Goal: Information Seeking & Learning: Learn about a topic

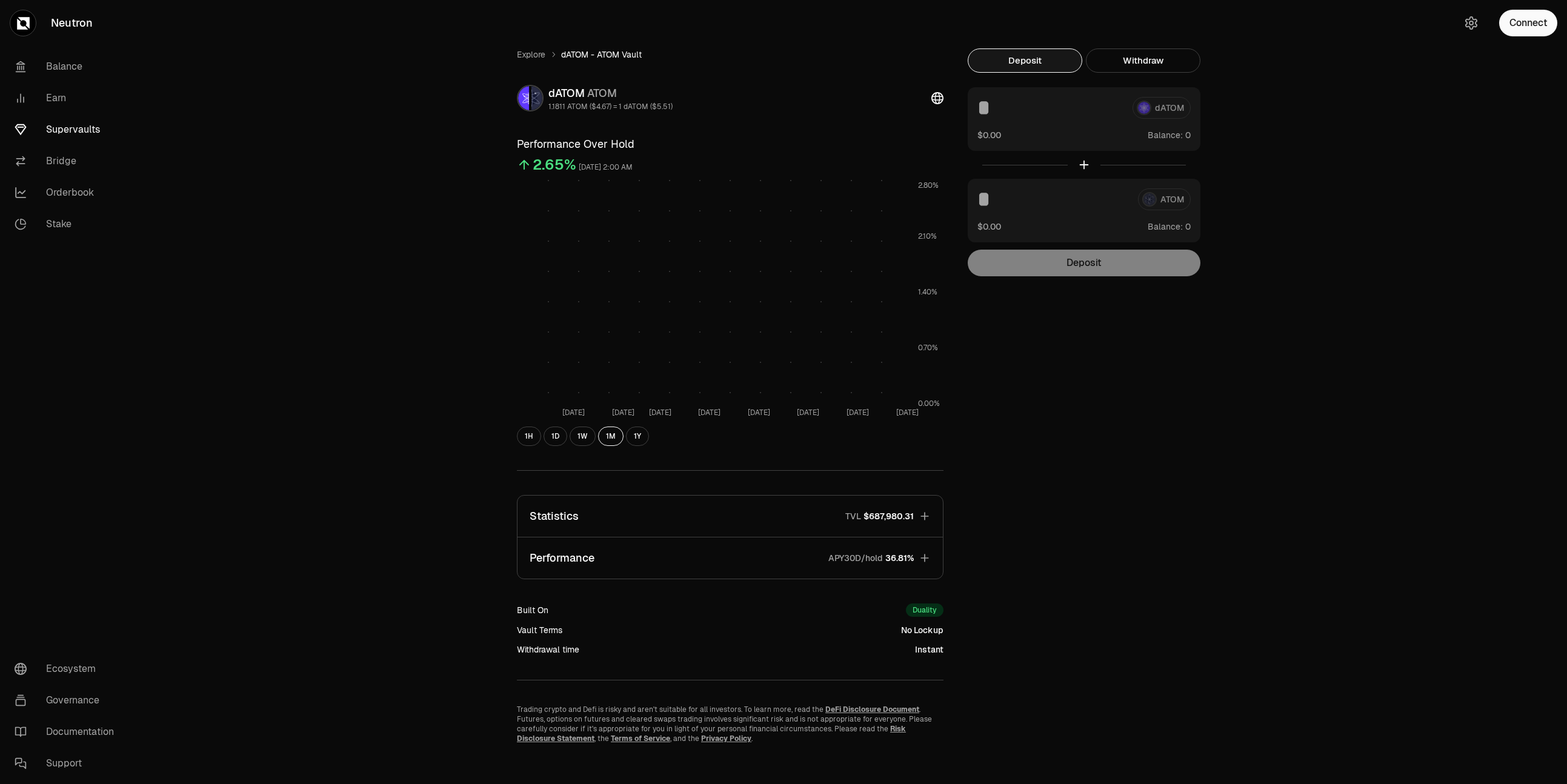
scroll to position [2, 0]
click at [61, 96] on link "Earn" at bounding box center [68, 98] width 126 height 31
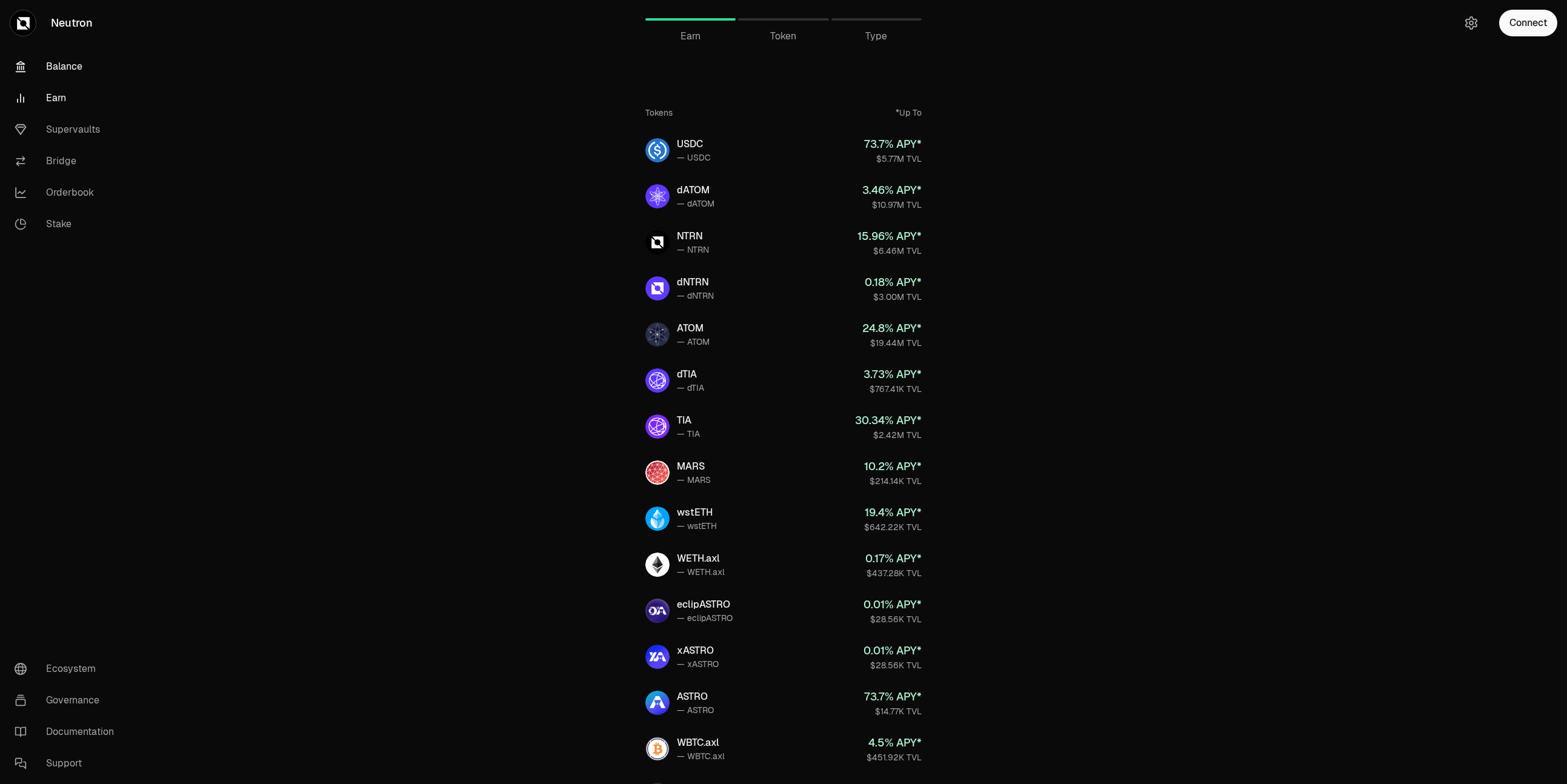
click at [65, 69] on link "Balance" at bounding box center [68, 66] width 126 height 31
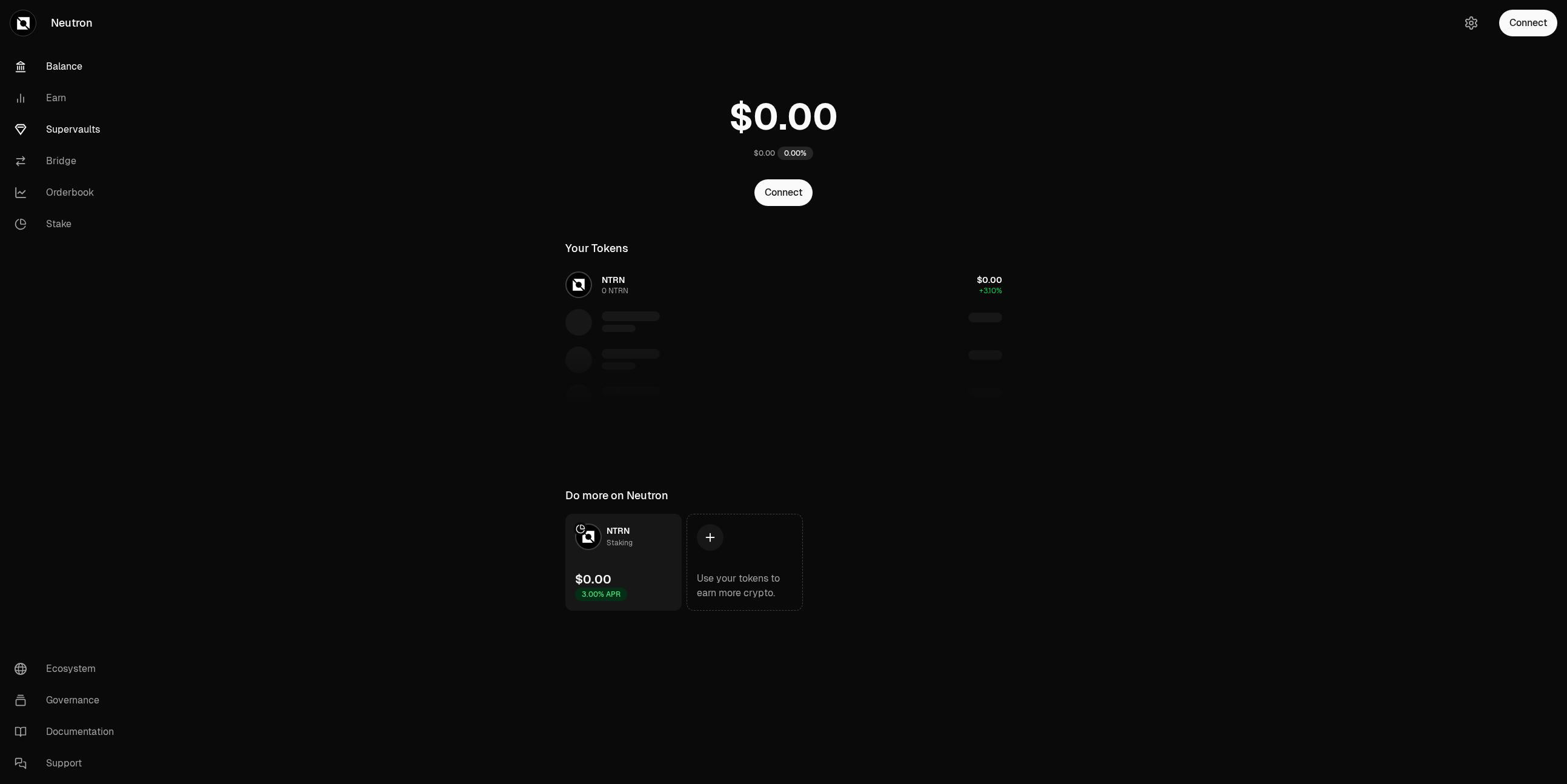
click at [89, 131] on link "Supervaults" at bounding box center [68, 129] width 126 height 31
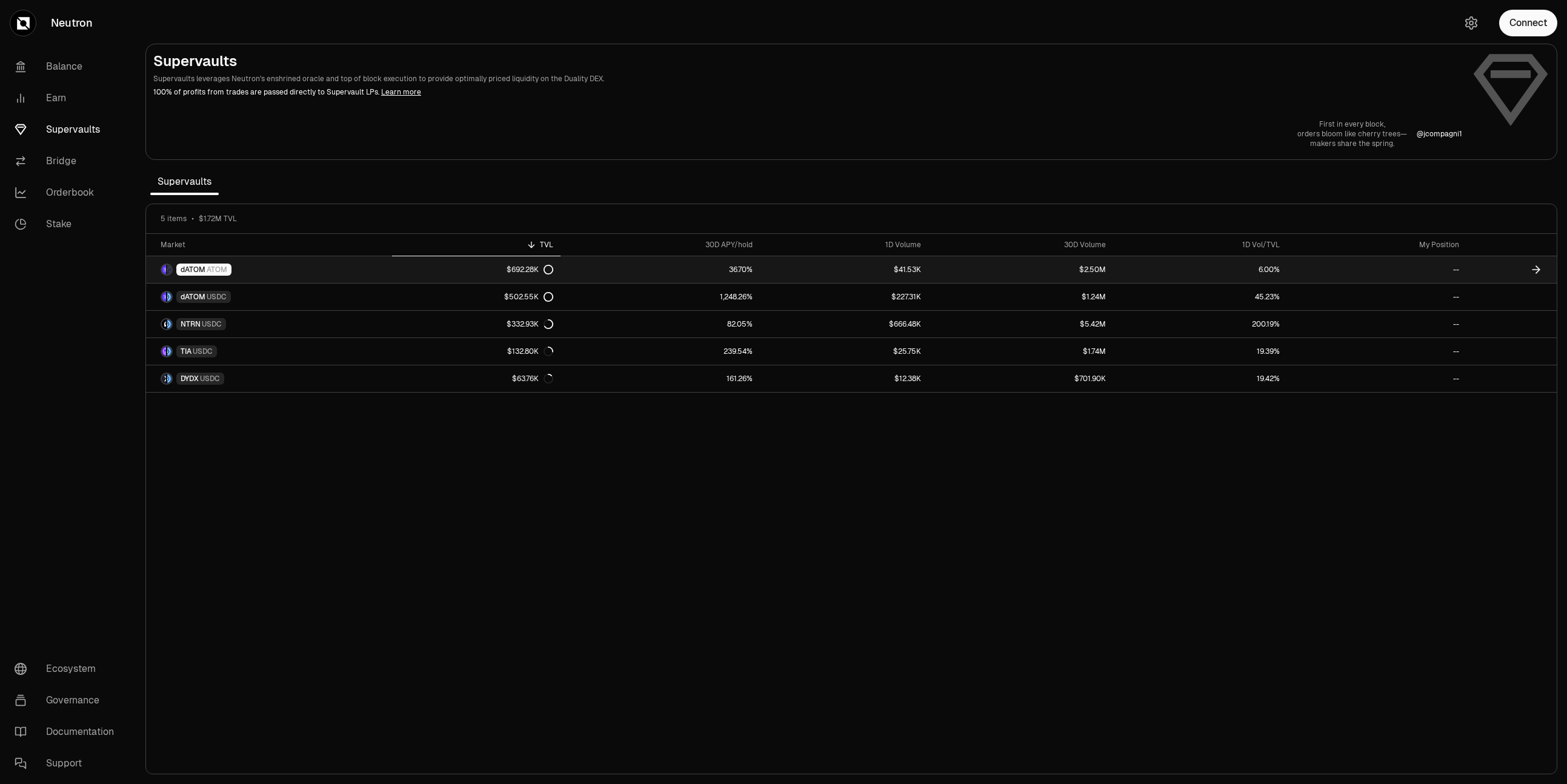
click at [217, 271] on span "ATOM" at bounding box center [217, 269] width 20 height 9
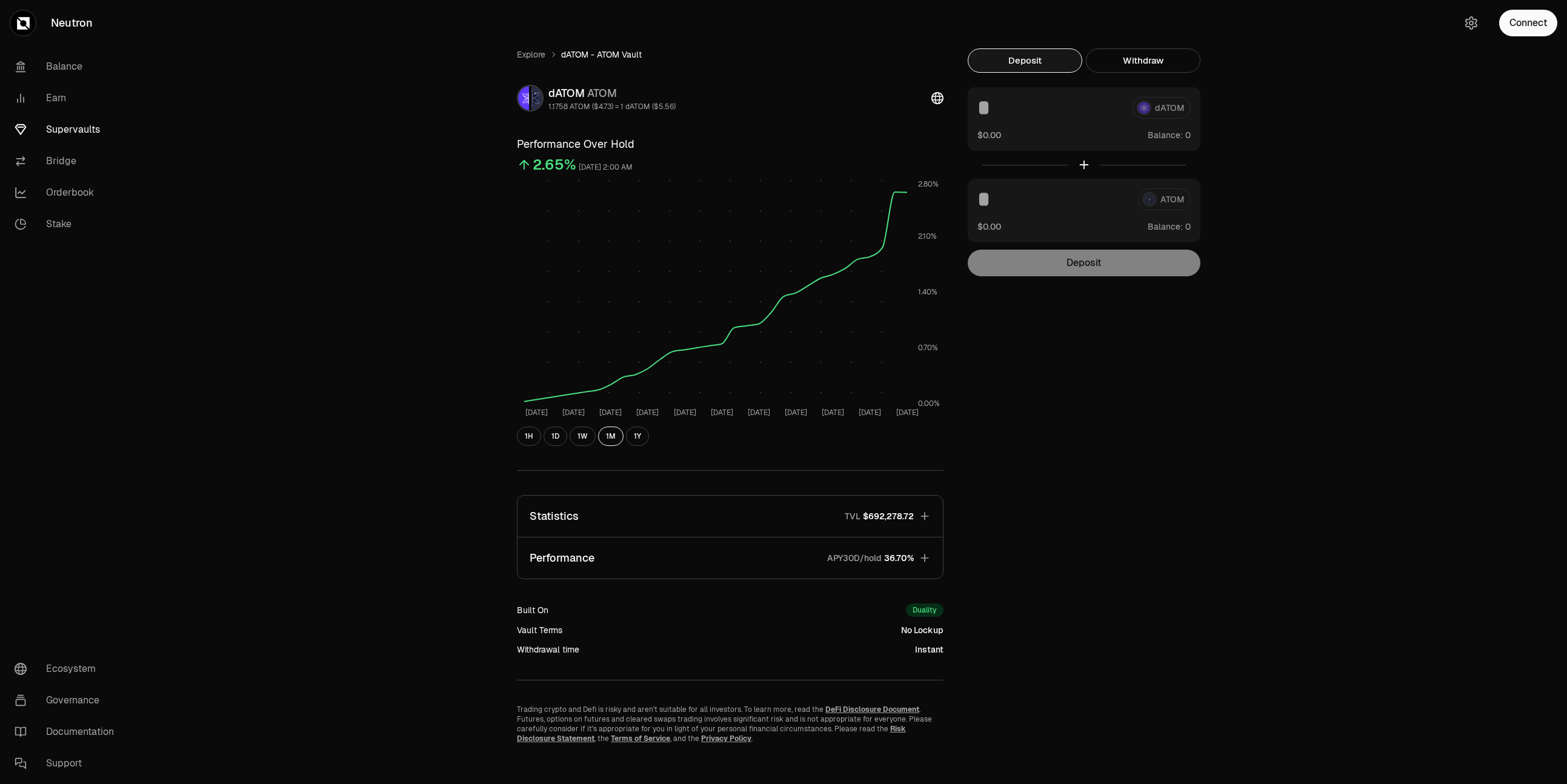
click at [1082, 166] on div at bounding box center [1084, 165] width 233 height 28
click at [577, 92] on div "dATOM ATOM" at bounding box center [612, 93] width 128 height 17
click at [528, 96] on img at bounding box center [524, 98] width 11 height 24
click at [601, 96] on span "ATOM" at bounding box center [602, 93] width 30 height 14
click at [575, 94] on div "dATOM ATOM" at bounding box center [612, 93] width 128 height 17
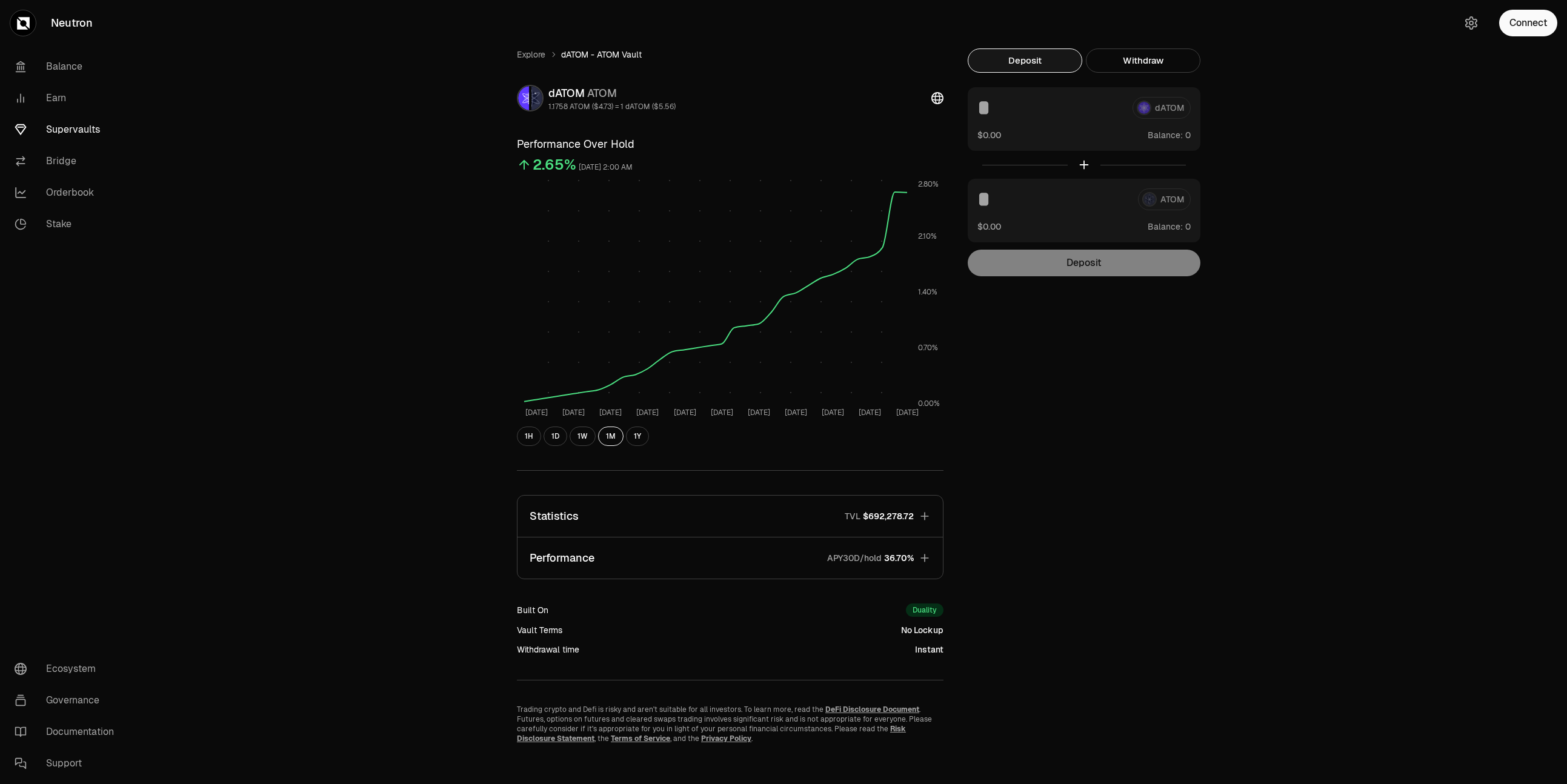
scroll to position [1, 0]
